Goal: Entertainment & Leisure: Browse casually

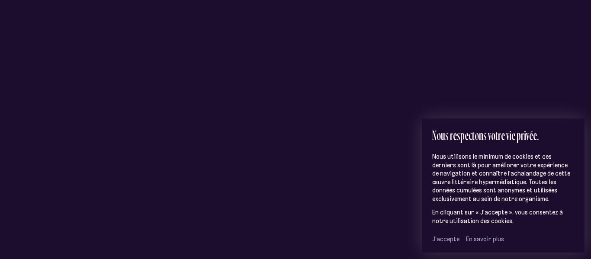
click at [445, 241] on span "J’accepte" at bounding box center [445, 239] width 27 height 8
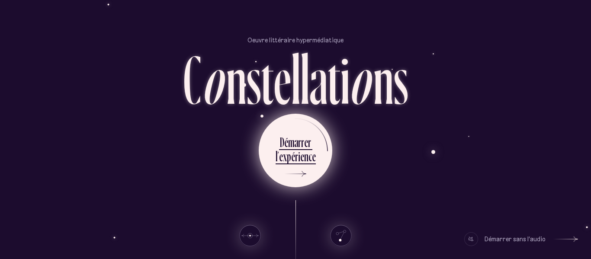
click at [308, 147] on div "r" at bounding box center [309, 142] width 3 height 17
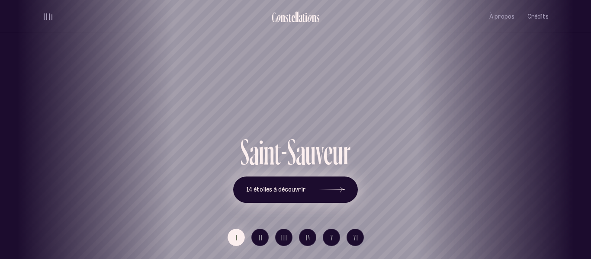
click at [311, 186] on button "14 étoiles à découvrir" at bounding box center [295, 189] width 125 height 27
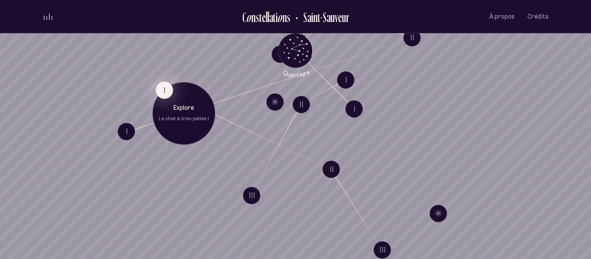
click at [163, 90] on button "I" at bounding box center [164, 89] width 17 height 17
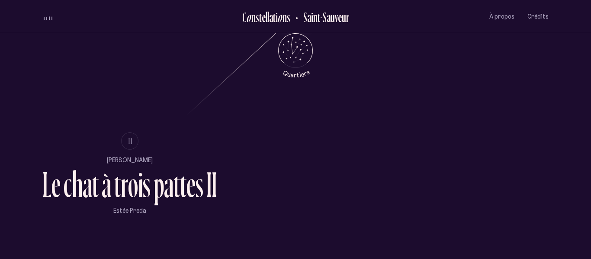
scroll to position [502, 0]
click at [129, 146] on button "II" at bounding box center [129, 140] width 17 height 17
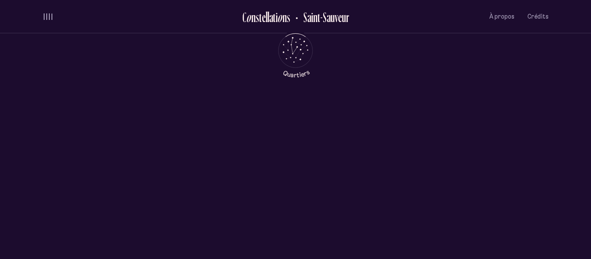
scroll to position [0, 0]
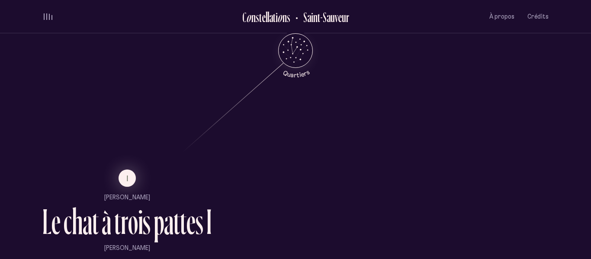
scroll to position [466, 0]
click at [133, 179] on button "I" at bounding box center [126, 177] width 17 height 17
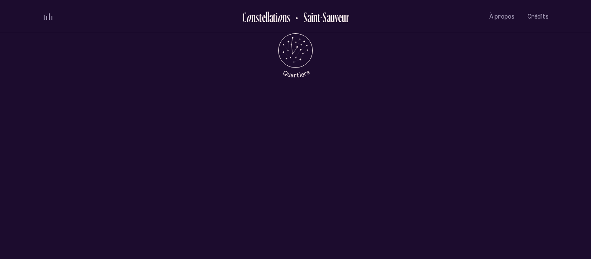
scroll to position [0, 0]
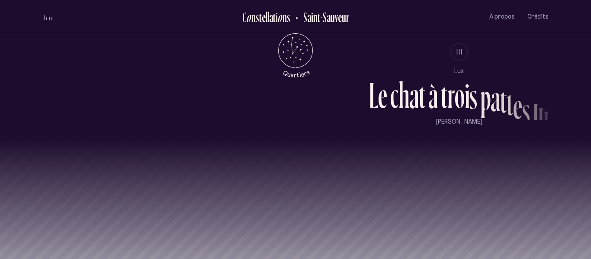
scroll to position [796, 0]
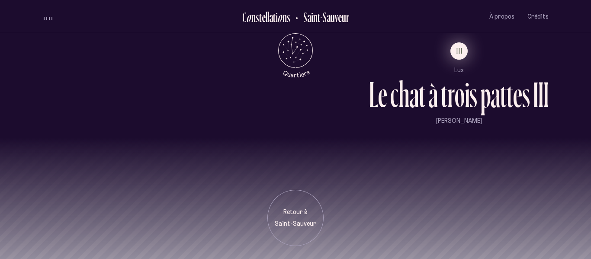
click at [454, 56] on button "III" at bounding box center [458, 50] width 17 height 17
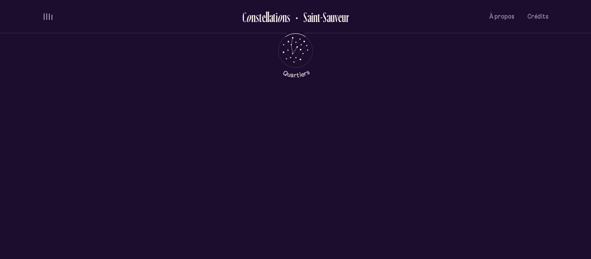
scroll to position [0, 0]
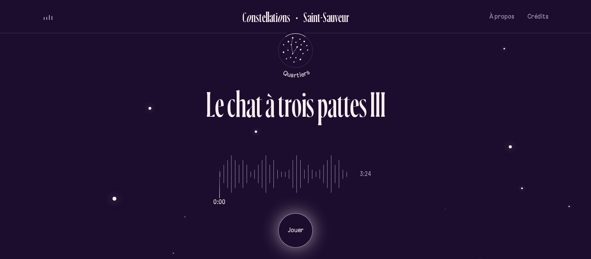
click at [293, 218] on div "Jouer" at bounding box center [295, 230] width 35 height 35
click at [293, 218] on div "Pause" at bounding box center [295, 230] width 35 height 35
click at [293, 229] on p "Jouer" at bounding box center [296, 230] width 22 height 9
click at [294, 229] on p "Pause" at bounding box center [296, 230] width 22 height 9
click at [294, 229] on p "Jouer" at bounding box center [296, 230] width 22 height 9
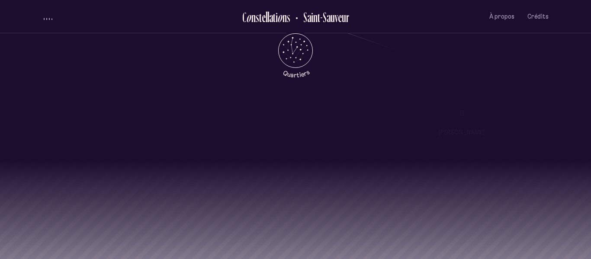
scroll to position [805, 0]
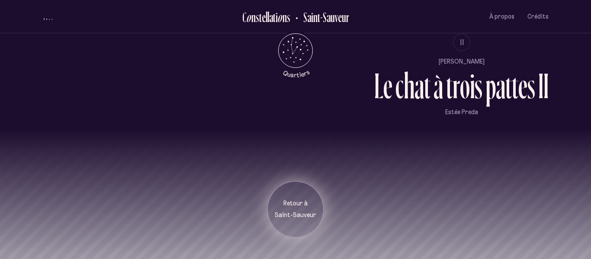
click at [279, 208] on div "Retour à [GEOGRAPHIC_DATA]" at bounding box center [295, 209] width 43 height 20
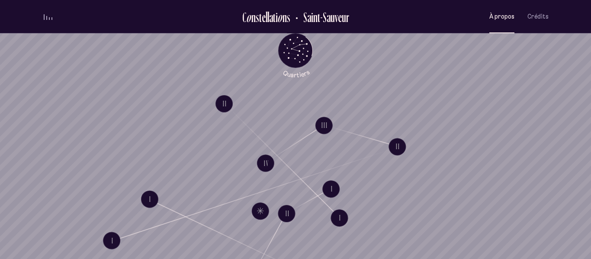
click at [506, 21] on button "À propos" at bounding box center [501, 16] width 25 height 20
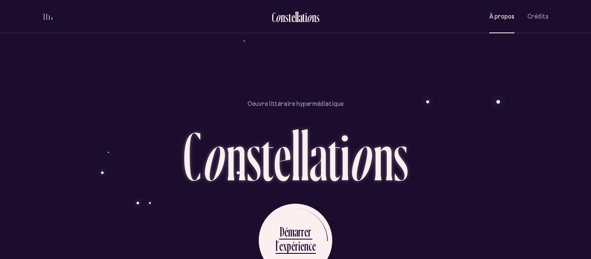
scroll to position [742, 0]
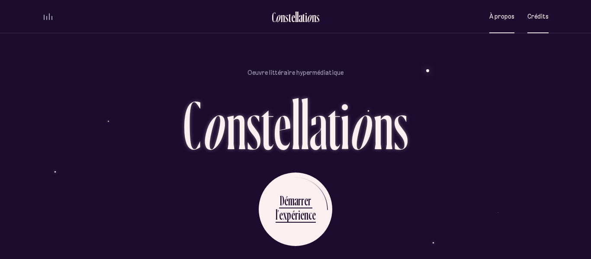
click at [544, 13] on span "Crédits" at bounding box center [537, 16] width 21 height 7
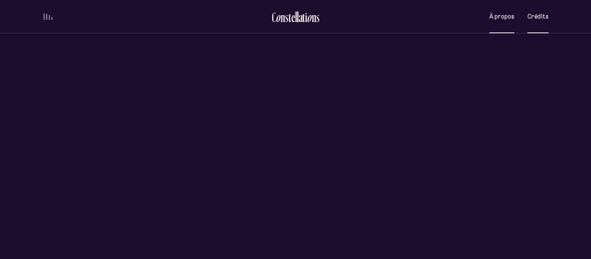
scroll to position [0, 0]
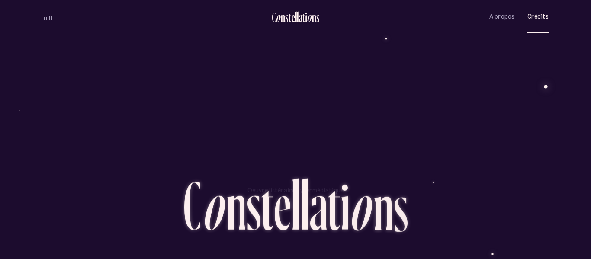
scroll to position [2130, 0]
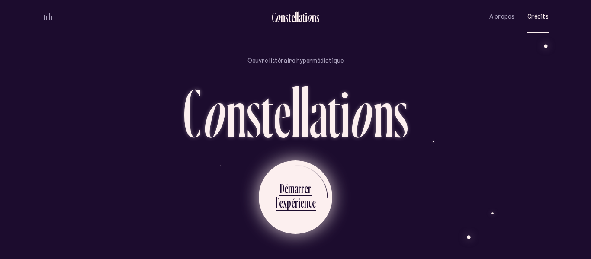
click at [301, 181] on div "r" at bounding box center [302, 188] width 3 height 17
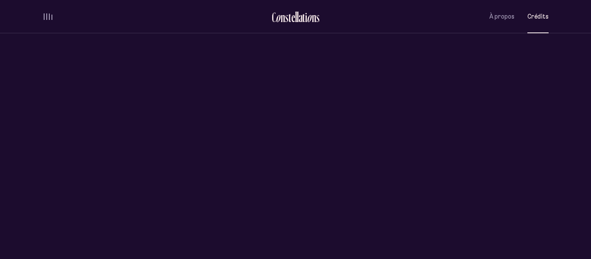
scroll to position [0, 0]
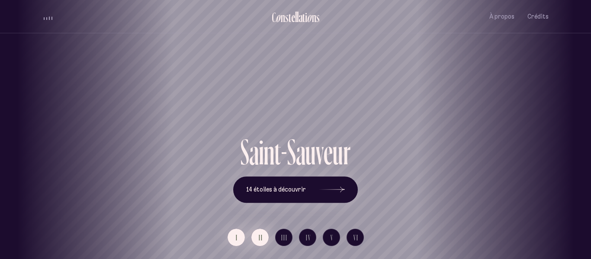
click at [253, 236] on button "II" at bounding box center [259, 237] width 17 height 17
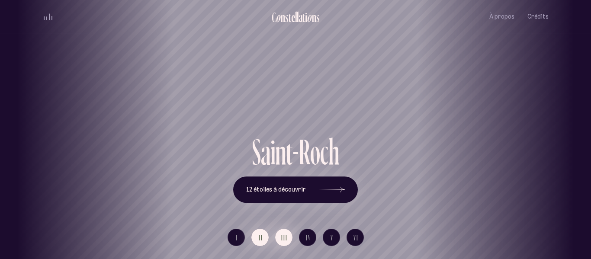
click at [280, 235] on button "III" at bounding box center [283, 237] width 17 height 17
click at [241, 240] on button "I" at bounding box center [235, 237] width 17 height 17
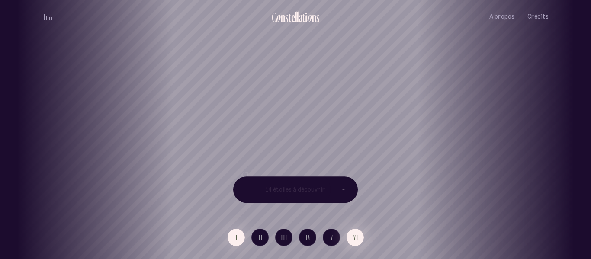
click at [356, 238] on span "VI" at bounding box center [355, 237] width 5 height 7
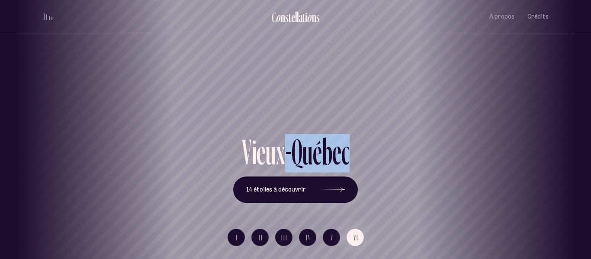
drag, startPoint x: 375, startPoint y: 145, endPoint x: 287, endPoint y: 153, distance: 89.0
click at [287, 153] on div "V i e u x - Q u é b e c 14 étoiles à découvrir" at bounding box center [295, 168] width 506 height 69
click at [344, 145] on div "c" at bounding box center [345, 152] width 8 height 36
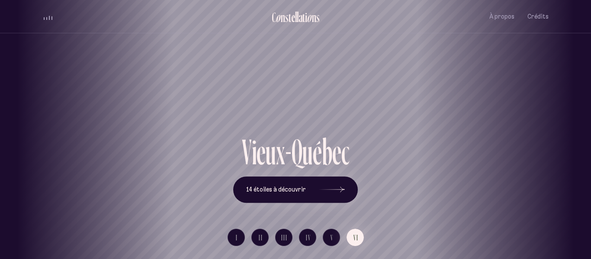
click at [49, 17] on span "volume audio" at bounding box center [49, 18] width 1 height 4
click at [236, 235] on span "I" at bounding box center [237, 237] width 2 height 7
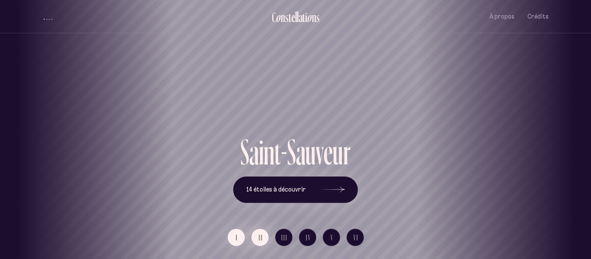
click at [265, 243] on button "II" at bounding box center [259, 237] width 17 height 17
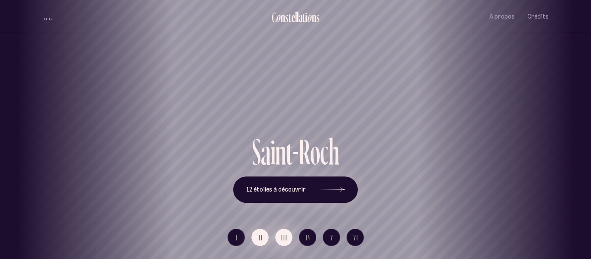
click at [277, 241] on button "III" at bounding box center [283, 237] width 17 height 17
click at [302, 237] on button "IV" at bounding box center [307, 237] width 17 height 17
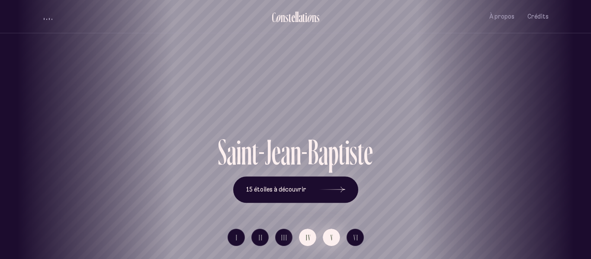
click at [332, 237] on span "V" at bounding box center [331, 237] width 3 height 7
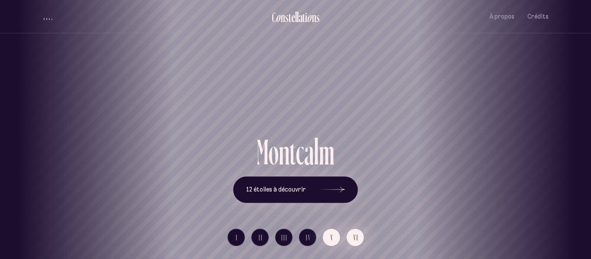
click at [347, 235] on button "VI" at bounding box center [354, 237] width 17 height 17
click at [337, 232] on button "V" at bounding box center [331, 237] width 17 height 17
click at [297, 15] on div "l" at bounding box center [298, 17] width 2 height 14
click at [287, 182] on button "12 étoiles à découvrir" at bounding box center [295, 189] width 125 height 27
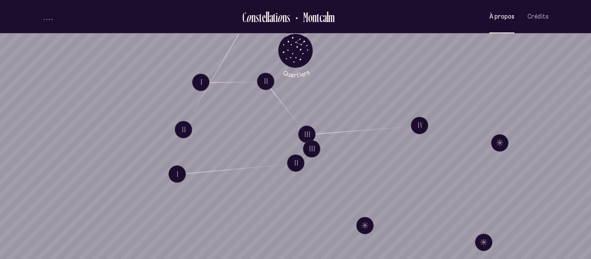
click at [495, 22] on button "À propos" at bounding box center [501, 16] width 25 height 20
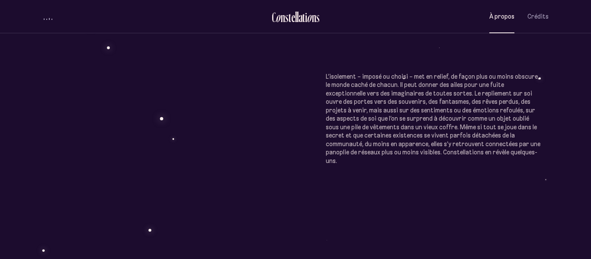
scroll to position [490, 0]
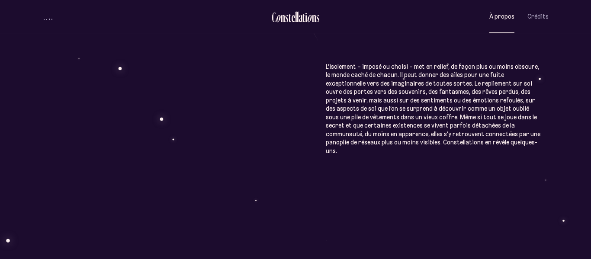
click at [294, 9] on li "C o n s t e l l a t i o n s" at bounding box center [296, 16] width 48 height 20
click at [291, 22] on div "e" at bounding box center [293, 17] width 4 height 14
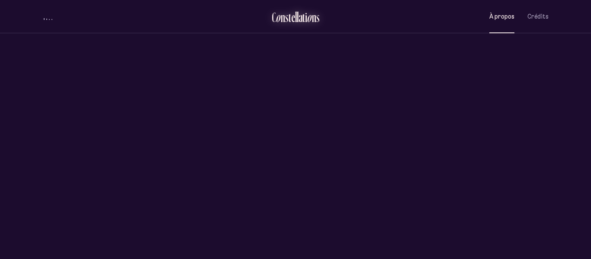
scroll to position [0, 0]
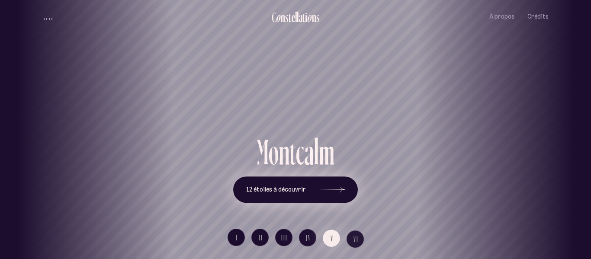
click at [294, 189] on span "12 étoiles à découvrir" at bounding box center [276, 189] width 60 height 7
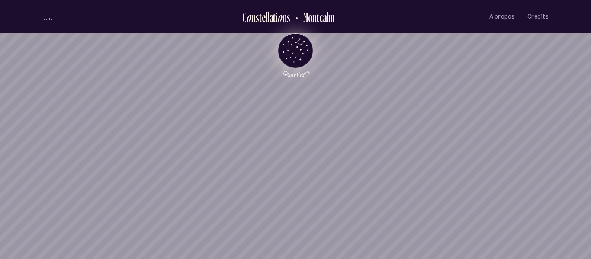
click at [299, 52] on icon "Quartiers" at bounding box center [295, 64] width 51 height 26
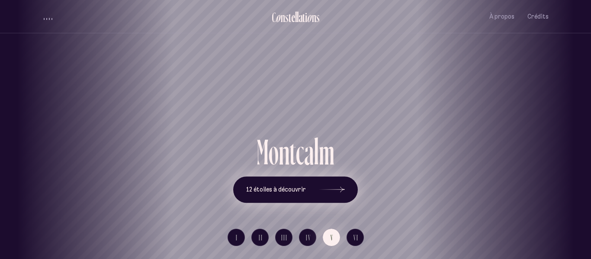
click at [298, 188] on span "12 étoiles à découvrir" at bounding box center [276, 189] width 60 height 7
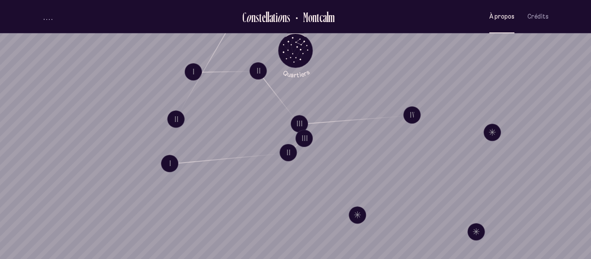
click at [505, 20] on button "À propos" at bounding box center [501, 16] width 25 height 20
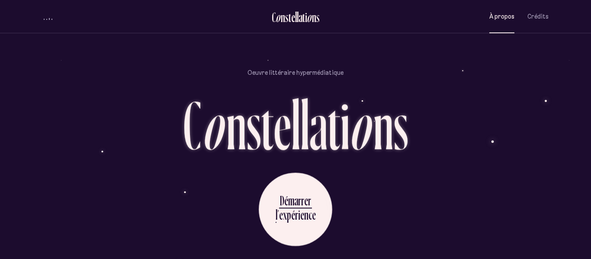
scroll to position [741, 0]
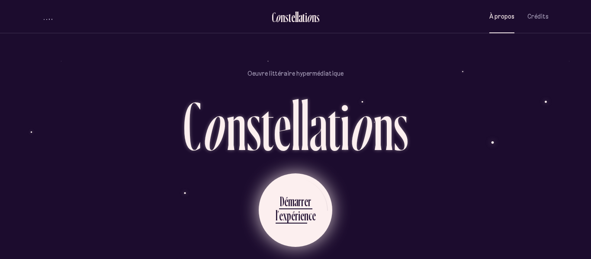
click at [304, 207] on div "n" at bounding box center [306, 215] width 4 height 17
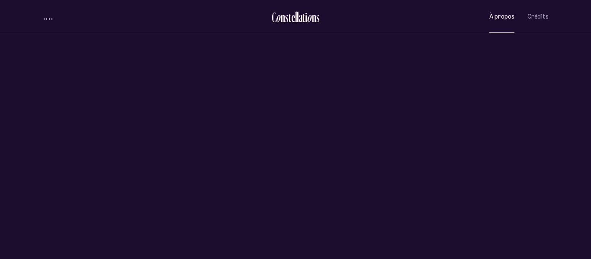
scroll to position [0, 0]
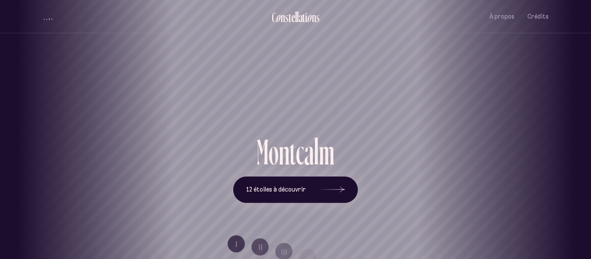
click at [322, 192] on div "[GEOGRAPHIC_DATA] [GEOGRAPHIC_DATA] [GEOGRAPHIC_DATA][PERSON_NAME][GEOGRAPHIC_D…" at bounding box center [295, 129] width 591 height 259
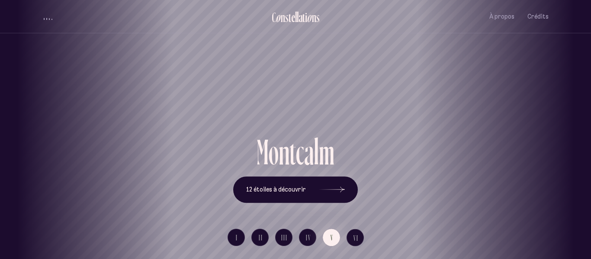
click at [339, 191] on div "[GEOGRAPHIC_DATA] [GEOGRAPHIC_DATA] [GEOGRAPHIC_DATA][PERSON_NAME][GEOGRAPHIC_D…" at bounding box center [295, 129] width 591 height 259
click at [307, 198] on button "12 étoiles à découvrir" at bounding box center [295, 189] width 125 height 27
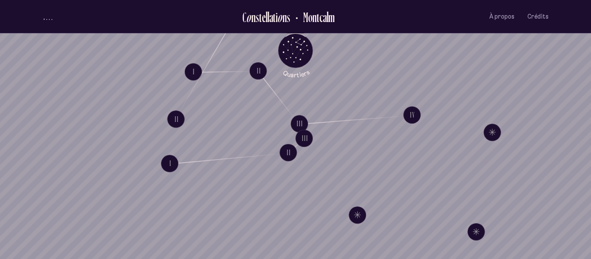
click at [49, 19] on span "volume audio" at bounding box center [49, 19] width 1 height 1
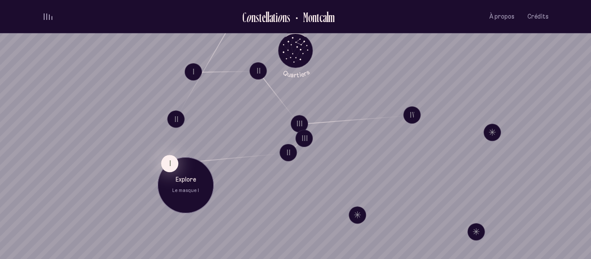
click at [168, 163] on button "I" at bounding box center [169, 163] width 17 height 17
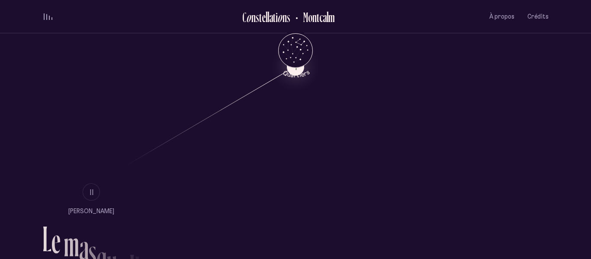
scroll to position [452, 0]
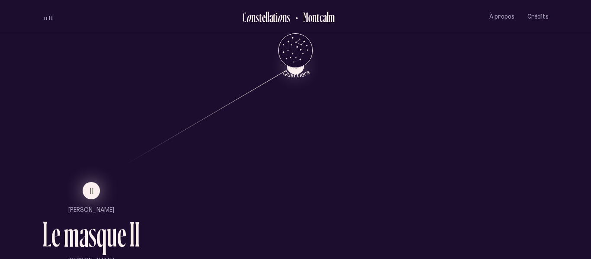
click at [96, 189] on button "II" at bounding box center [91, 190] width 17 height 17
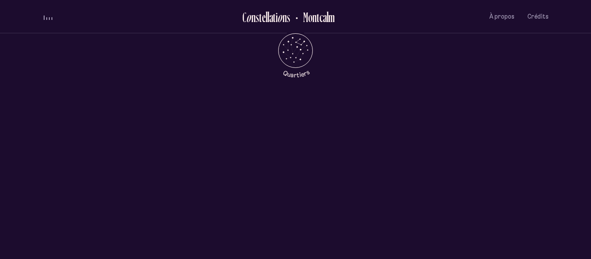
scroll to position [0, 0]
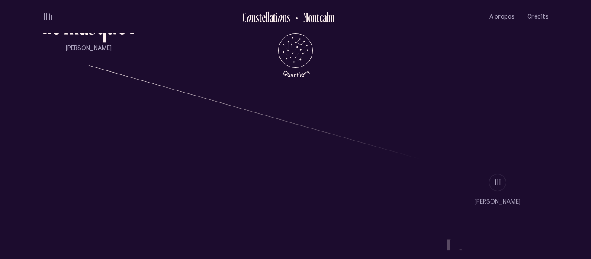
scroll to position [667, 0]
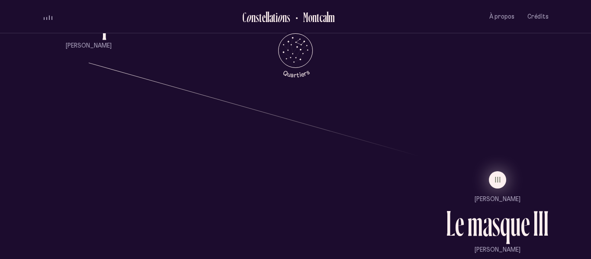
click at [495, 172] on button "III" at bounding box center [497, 179] width 17 height 17
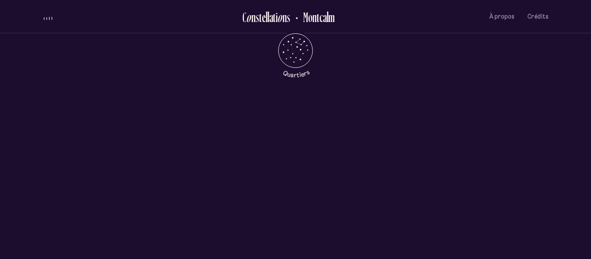
scroll to position [0, 0]
